Goal: Task Accomplishment & Management: Complete application form

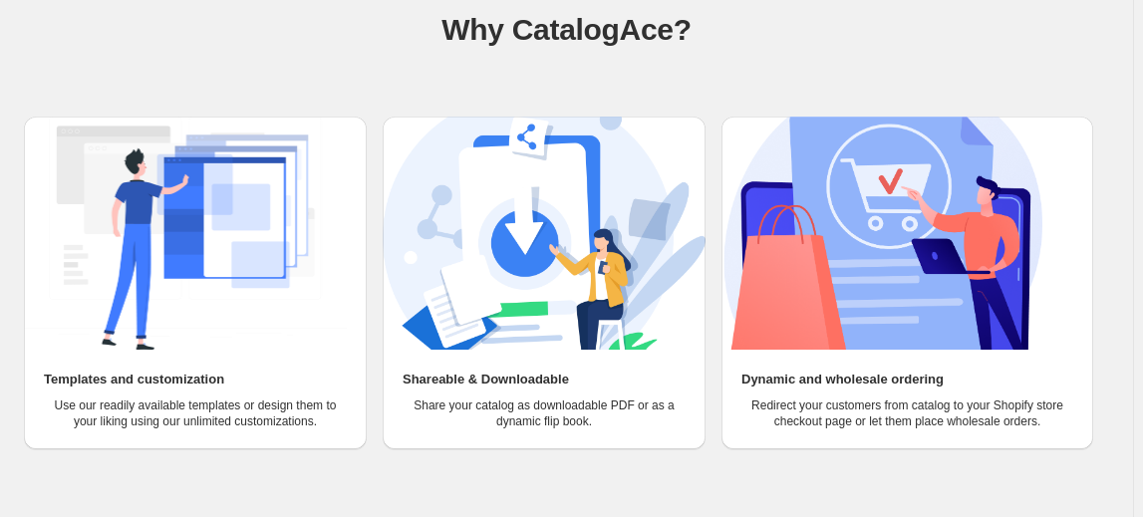
scroll to position [188, 0]
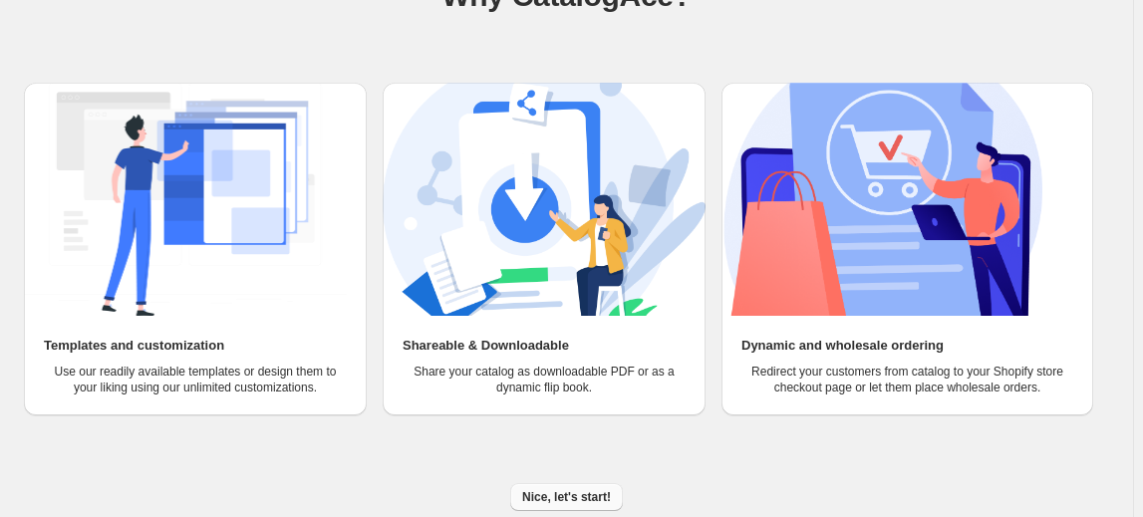
click at [568, 493] on span "Nice, let's start!" at bounding box center [566, 497] width 89 height 16
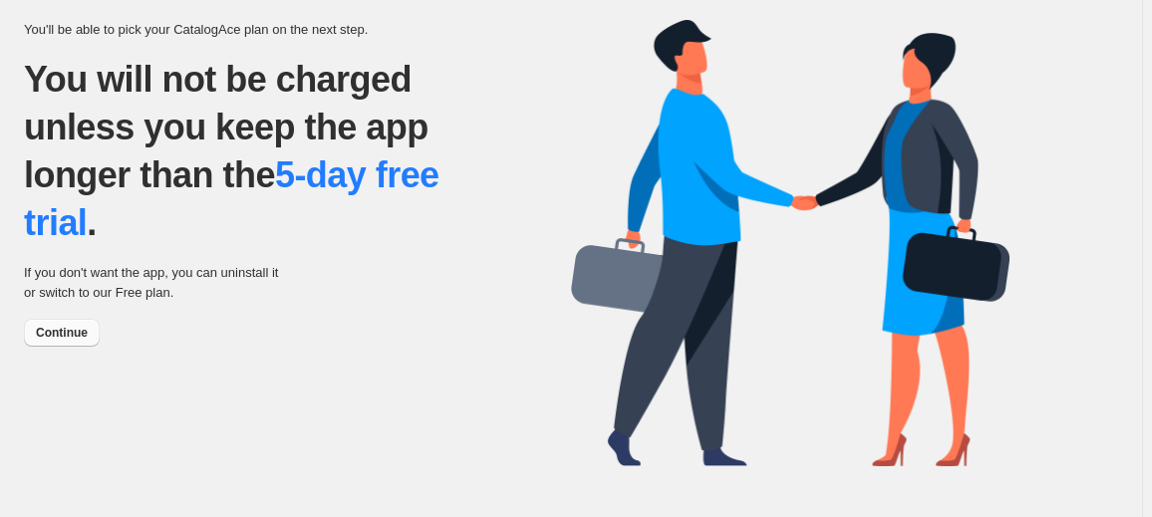
click at [71, 332] on span "Continue" at bounding box center [62, 333] width 52 height 16
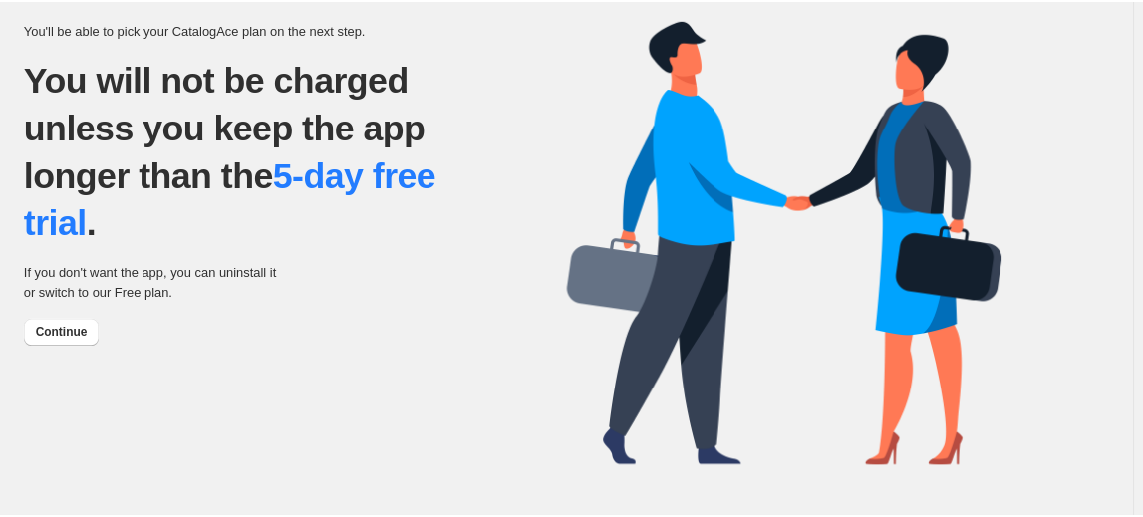
scroll to position [188, 0]
